Goal: Task Accomplishment & Management: Manage account settings

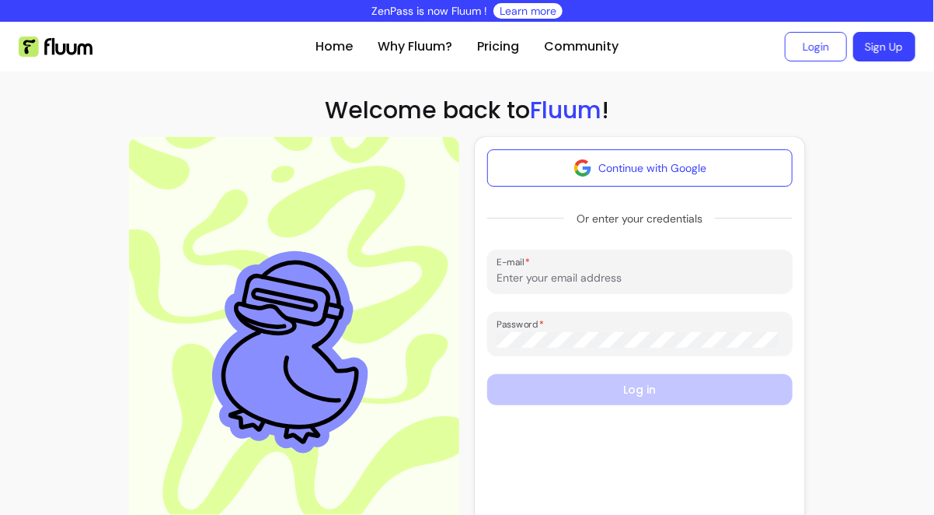
click at [839, 185] on section "Home Why Fluum? Pricing Community Login Sign Up open navigation menu Welcome ba…" at bounding box center [467, 299] width 934 height 555
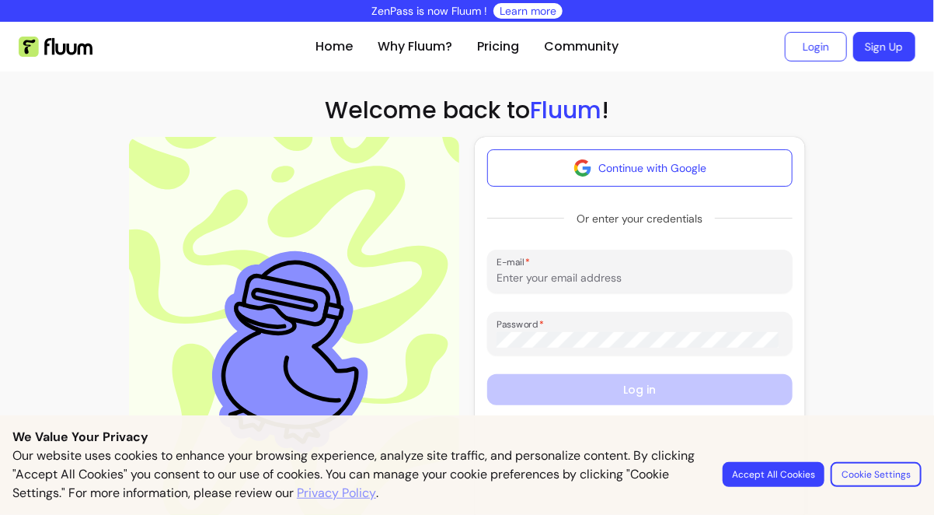
scroll to position [62, 0]
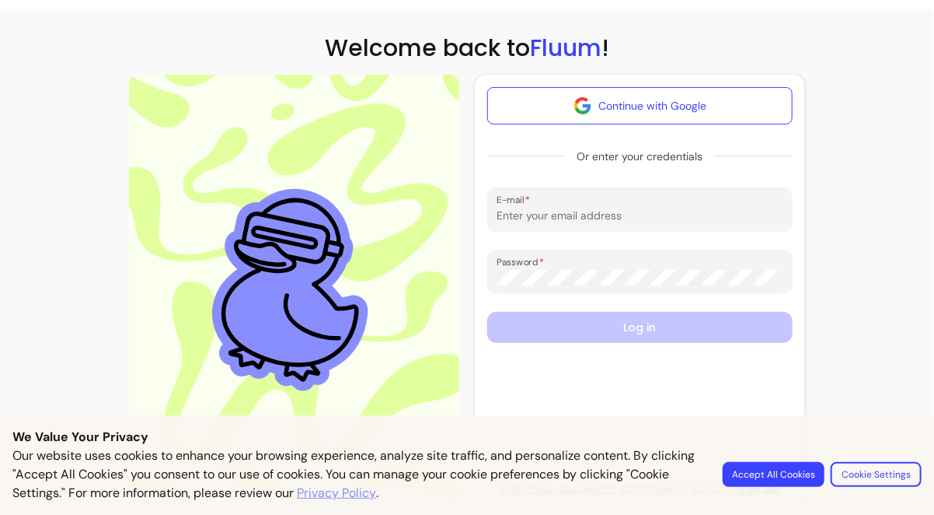
click at [798, 481] on button "Accept All Cookies" at bounding box center [774, 474] width 102 height 25
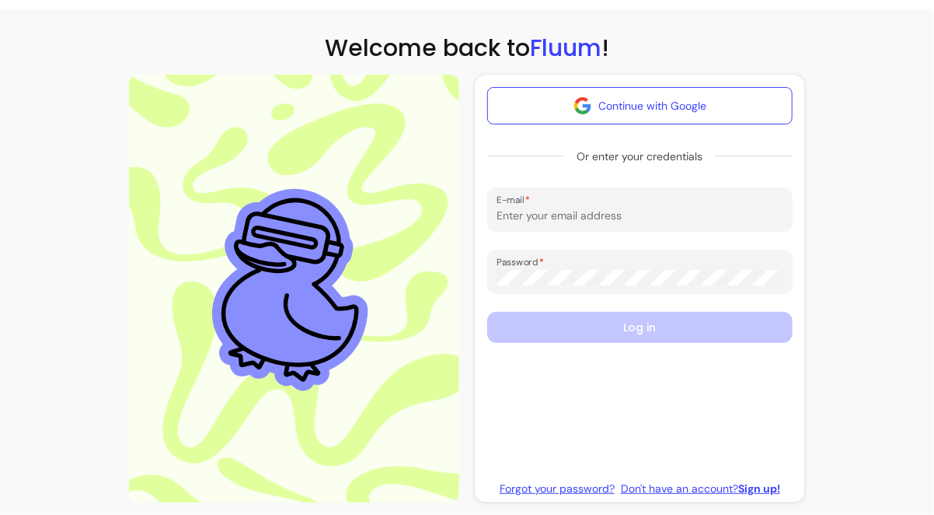
scroll to position [0, 0]
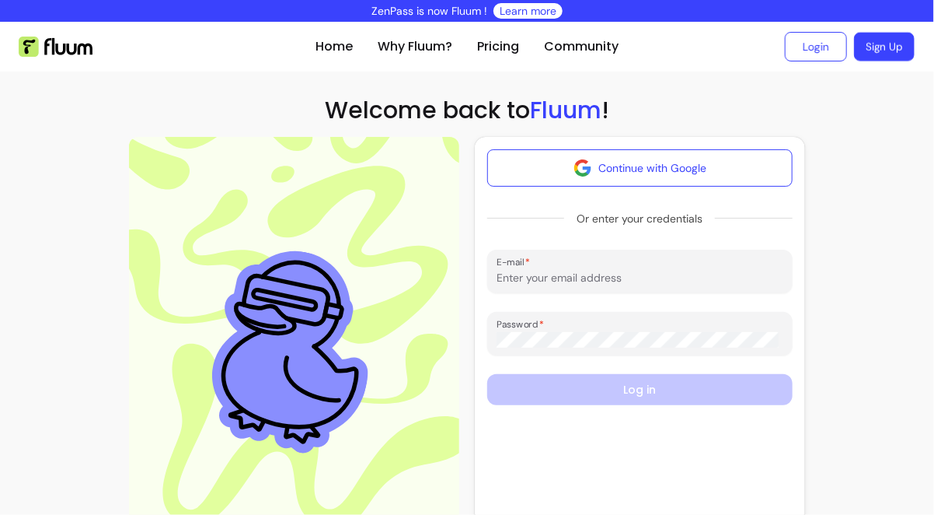
click at [870, 49] on link "Sign Up" at bounding box center [884, 47] width 61 height 29
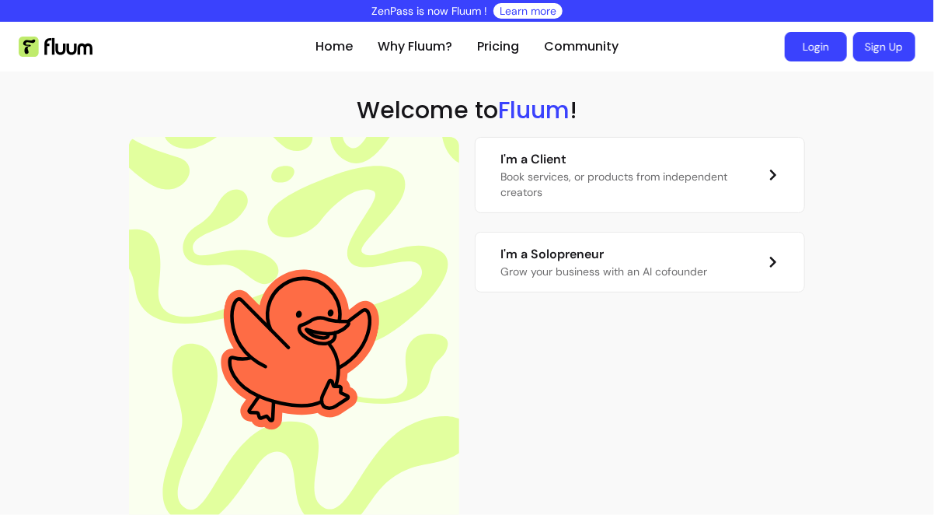
click at [812, 45] on link "Login" at bounding box center [816, 47] width 62 height 30
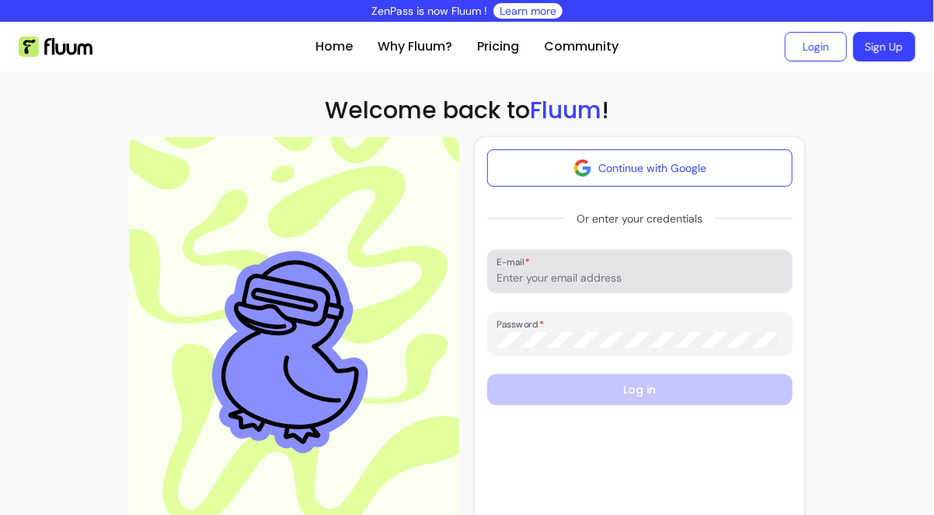
click at [644, 278] on input "E-mail" at bounding box center [640, 278] width 287 height 16
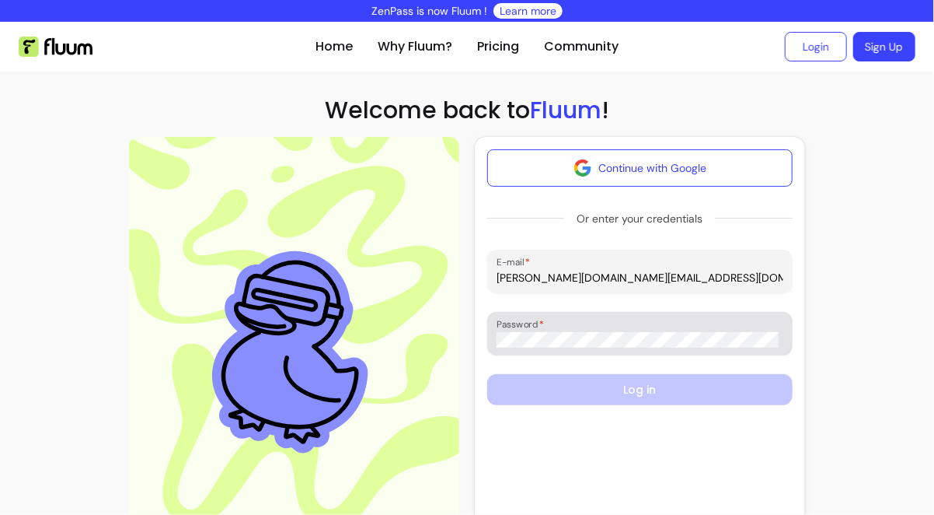
type input "[PERSON_NAME][DOMAIN_NAME][EMAIL_ADDRESS][DOMAIN_NAME]"
click at [603, 329] on div at bounding box center [640, 333] width 287 height 31
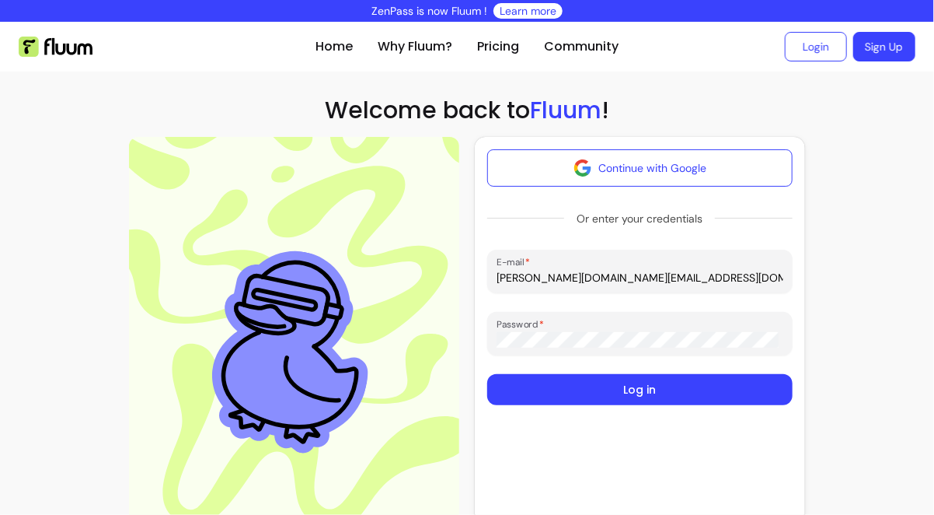
click at [609, 392] on button "Log in" at bounding box center [639, 389] width 305 height 31
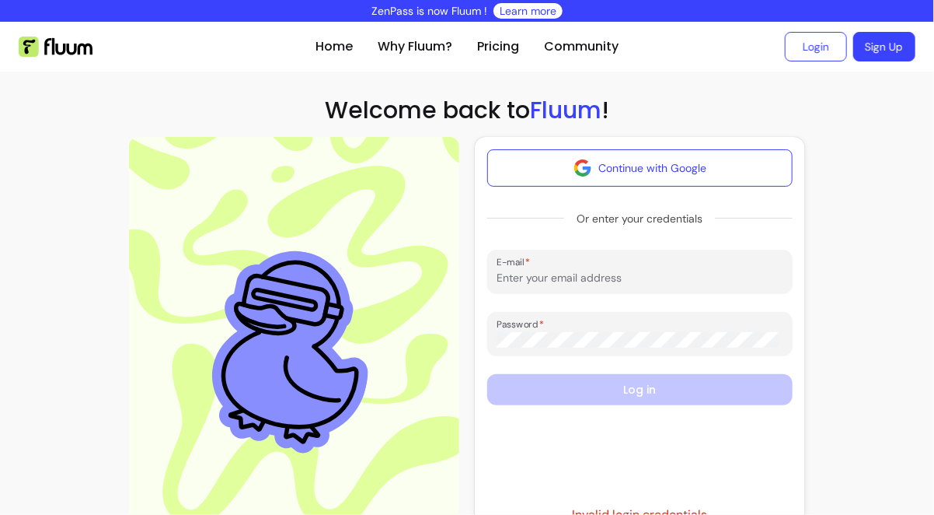
click at [820, 256] on section "Home Why Fluum? Pricing Community Login Sign Up open navigation menu Welcome ba…" at bounding box center [467, 299] width 934 height 555
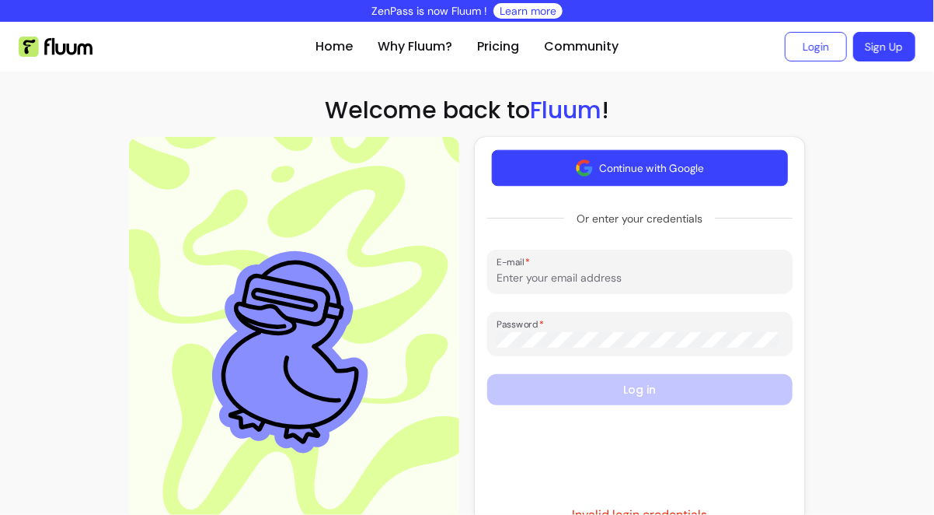
click at [661, 170] on button "Continue with Google" at bounding box center [640, 168] width 296 height 37
